Goal: Information Seeking & Learning: Learn about a topic

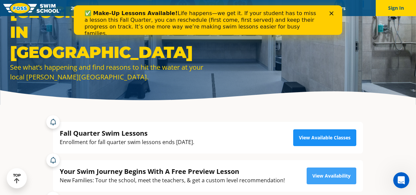
scroll to position [30, 0]
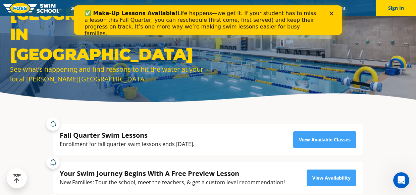
click at [331, 12] on icon "Close" at bounding box center [331, 13] width 4 height 4
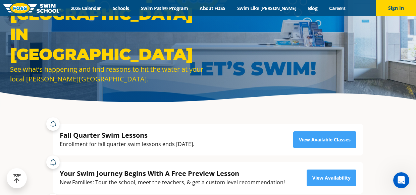
click at [100, 11] on div "Menu 2025 Calendar Schools Swim Path® Program About [PERSON_NAME] Swim Like [PE…" at bounding box center [208, 8] width 416 height 16
click at [98, 8] on link "2025 Calendar" at bounding box center [86, 8] width 42 height 6
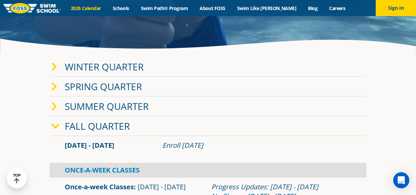
scroll to position [84, 0]
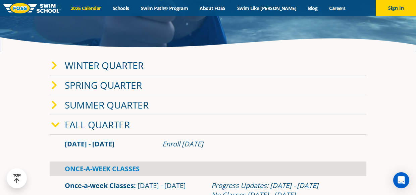
click at [117, 126] on link "Fall Quarter" at bounding box center [97, 124] width 65 height 13
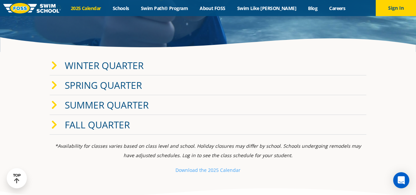
click at [117, 126] on link "Fall Quarter" at bounding box center [97, 124] width 65 height 13
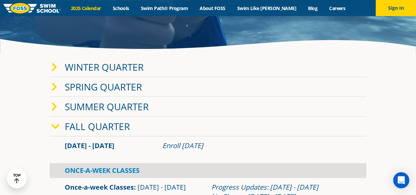
scroll to position [82, 0]
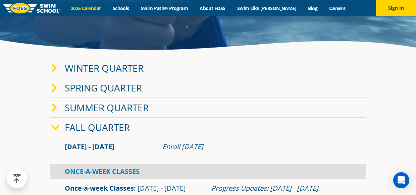
click at [88, 70] on link "Winter Quarter" at bounding box center [104, 68] width 79 height 13
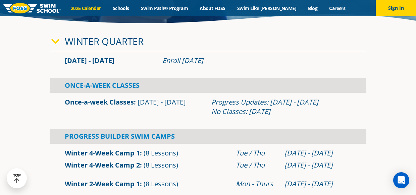
scroll to position [110, 0]
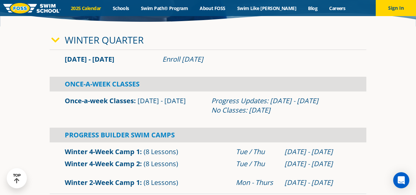
click at [56, 38] on icon at bounding box center [55, 40] width 8 height 9
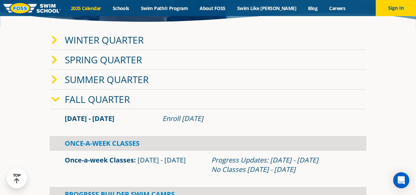
click at [120, 40] on link "Winter Quarter" at bounding box center [104, 40] width 79 height 13
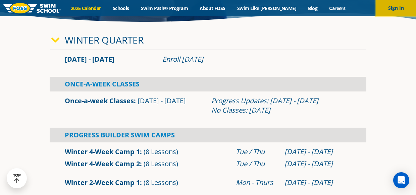
click at [391, 10] on button "Sign In" at bounding box center [396, 8] width 40 height 16
